Goal: Task Accomplishment & Management: Manage account settings

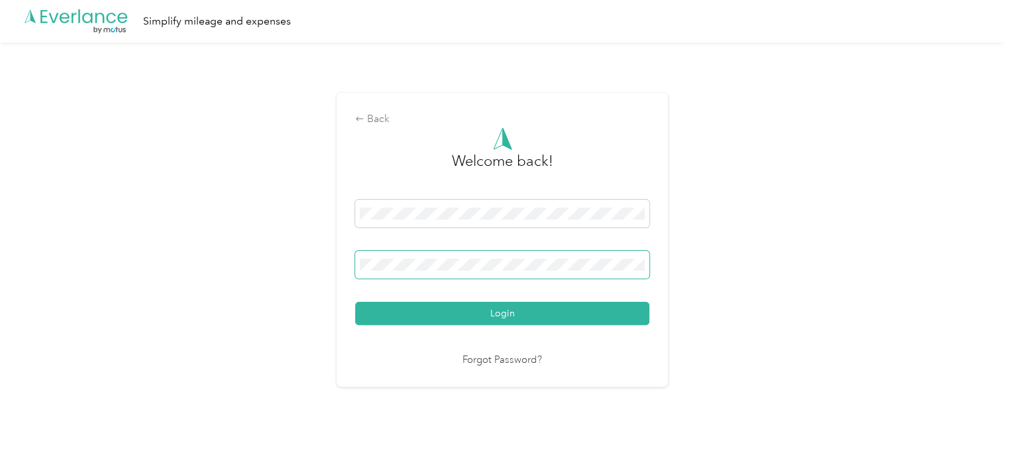
click at [355, 302] on button "Login" at bounding box center [502, 313] width 294 height 23
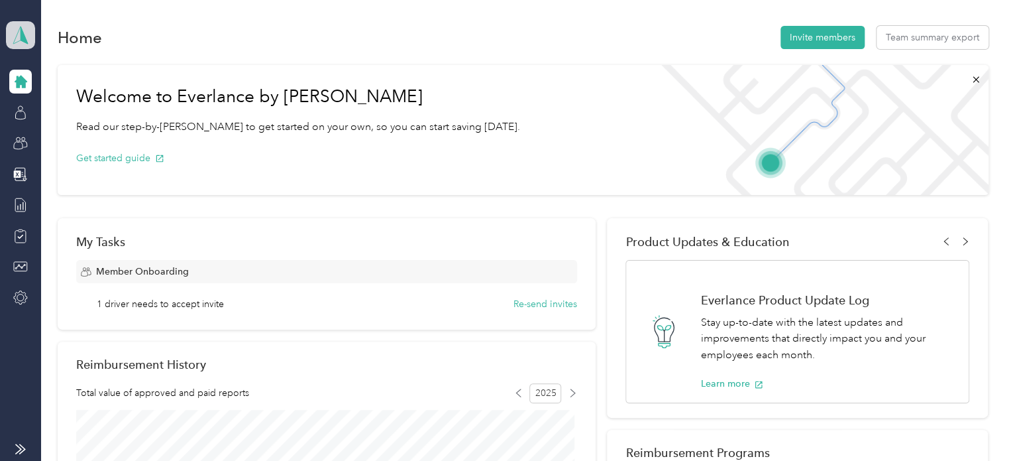
click at [18, 42] on icon at bounding box center [21, 35] width 20 height 19
click at [353, 26] on div "Home Invite members Team summary export" at bounding box center [523, 37] width 931 height 28
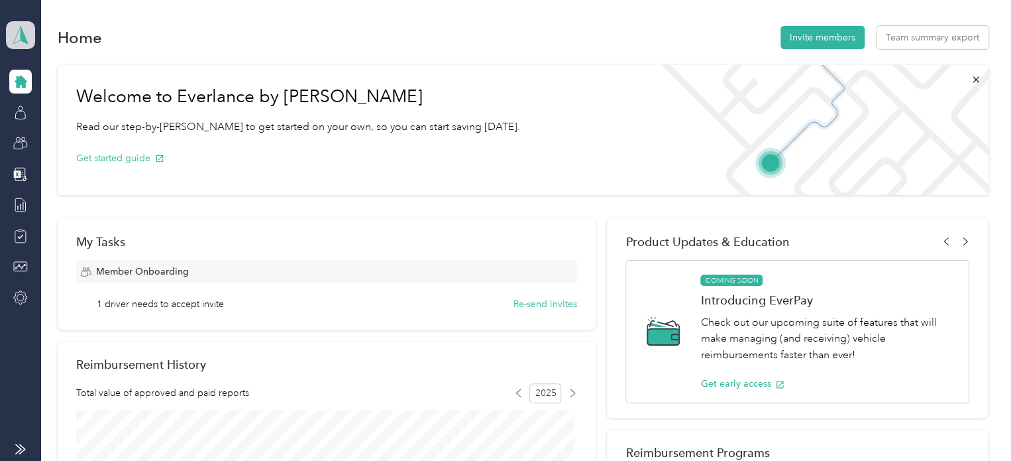
click at [12, 45] on span at bounding box center [20, 35] width 29 height 28
click at [58, 167] on div "Log out" at bounding box center [43, 165] width 51 height 14
